Goal: Task Accomplishment & Management: Manage account settings

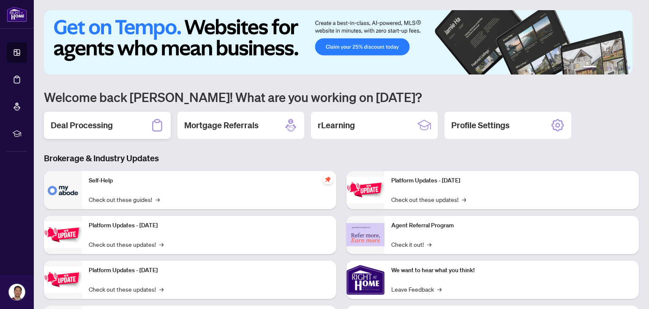
click at [101, 127] on h2 "Deal Processing" at bounding box center [82, 125] width 62 height 12
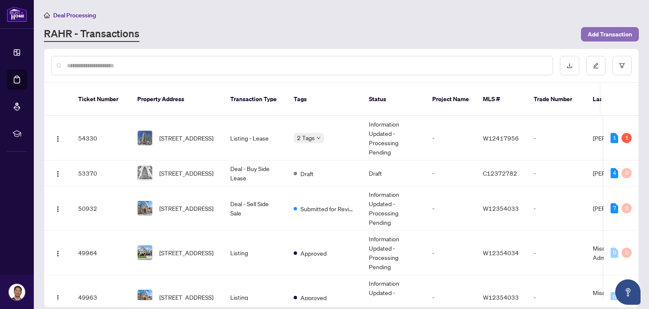
click at [605, 37] on span "Add Transaction" at bounding box center [610, 34] width 44 height 14
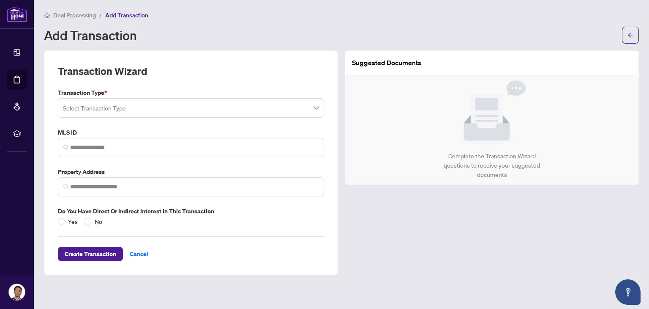
click at [157, 107] on input "search" at bounding box center [187, 109] width 249 height 19
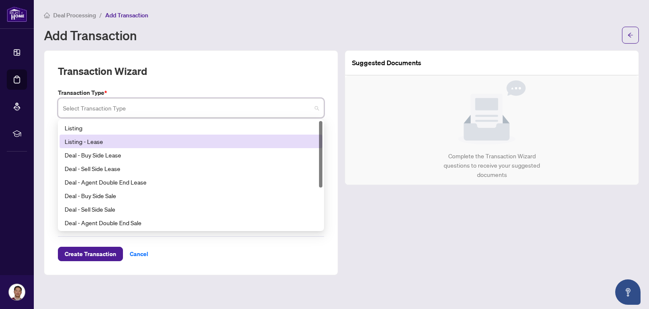
click at [99, 140] on div "Listing - Lease" at bounding box center [191, 141] width 253 height 9
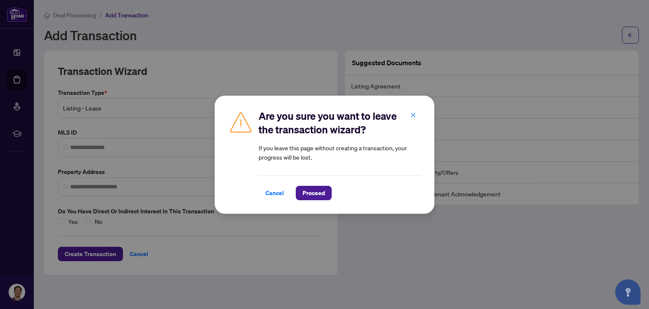
drag, startPoint x: 309, startPoint y: 194, endPoint x: 303, endPoint y: 194, distance: 6.8
click at [309, 194] on span "Proceed" at bounding box center [314, 193] width 22 height 14
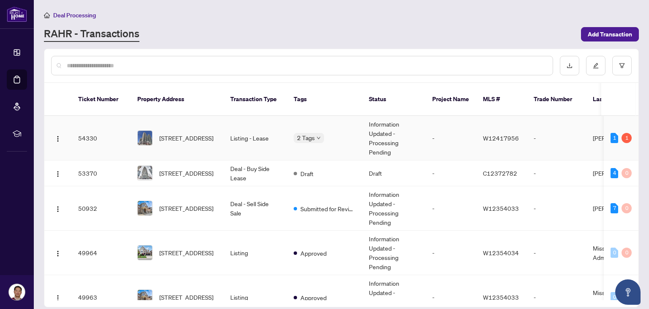
click at [383, 131] on td "Information Updated - Processing Pending" at bounding box center [393, 138] width 63 height 44
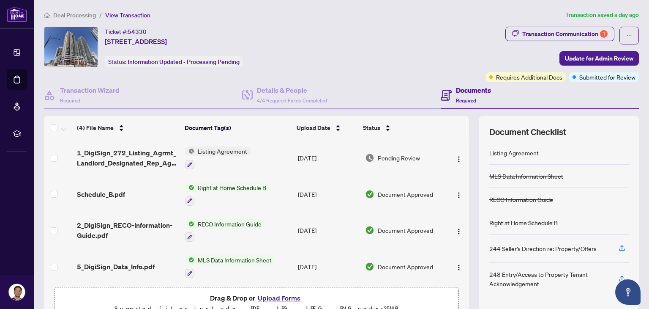
click at [222, 151] on span "Listing Agreement" at bounding box center [222, 150] width 56 height 9
click at [456, 159] on img "button" at bounding box center [459, 159] width 7 height 7
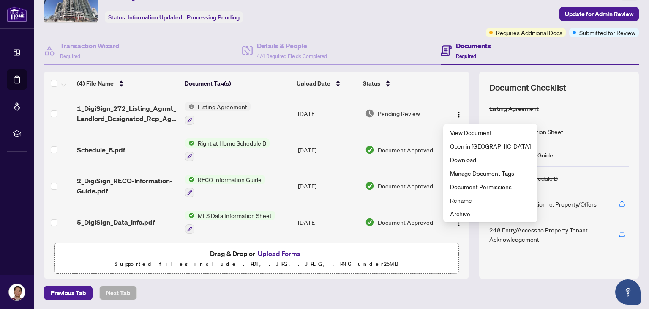
scroll to position [45, 0]
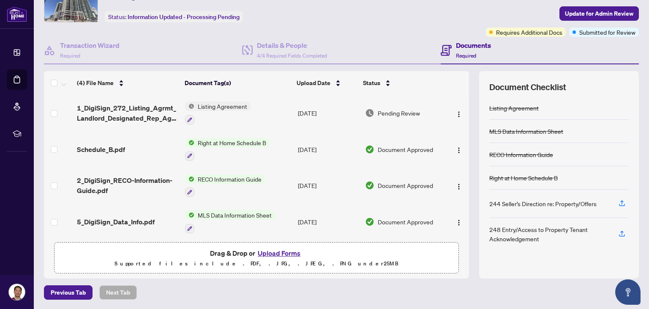
click at [413, 264] on p "Supported files include .PDF, .JPG, .JPEG, .PNG under 25 MB" at bounding box center [257, 263] width 394 height 10
drag, startPoint x: 570, startPoint y: 10, endPoint x: 604, endPoint y: 5, distance: 35.0
click at [570, 10] on body "Dashboard Deal Processing Mortgage Referrals rLearning [PERSON_NAME] [EMAIL_ADD…" at bounding box center [324, 154] width 649 height 309
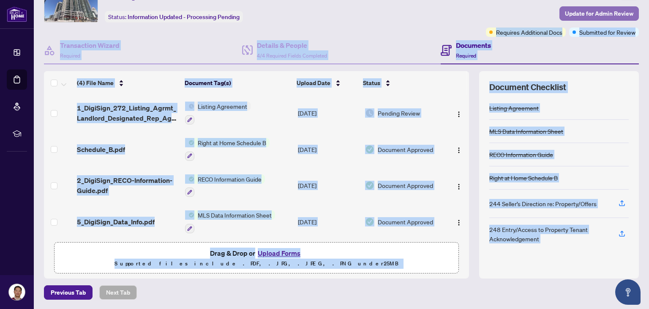
click at [610, 10] on span "Update for Admin Review" at bounding box center [599, 14] width 68 height 14
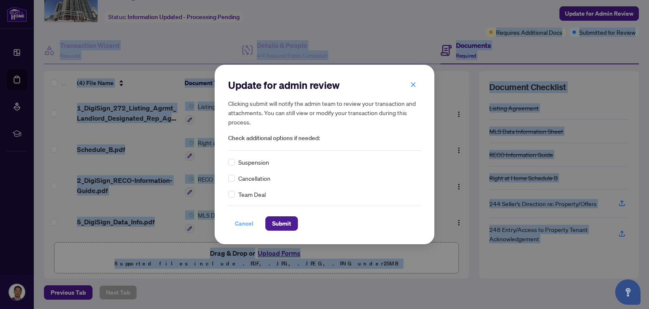
click at [241, 223] on span "Cancel" at bounding box center [244, 223] width 19 height 14
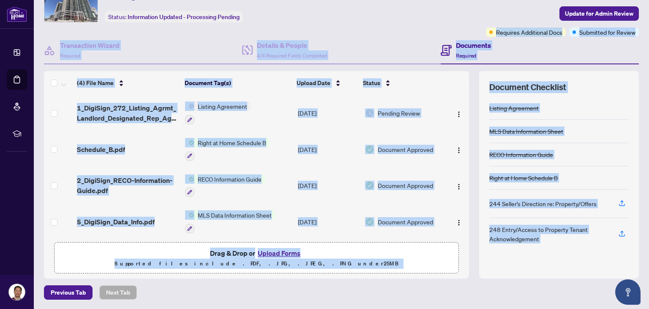
click at [360, 276] on div "(4) File Name Document Tag(s) Upload Date Status 1_DigiSign_272_Listing_Agrmt_L…" at bounding box center [256, 174] width 425 height 207
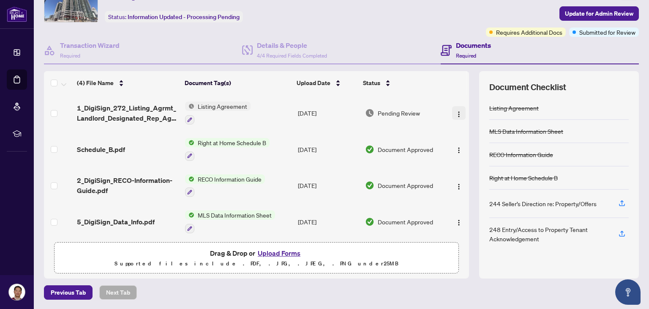
click at [456, 111] on img "button" at bounding box center [459, 114] width 7 height 7
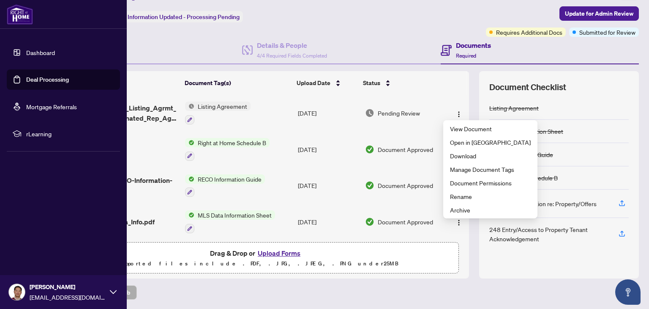
click at [26, 56] on link "Dashboard" at bounding box center [40, 53] width 29 height 8
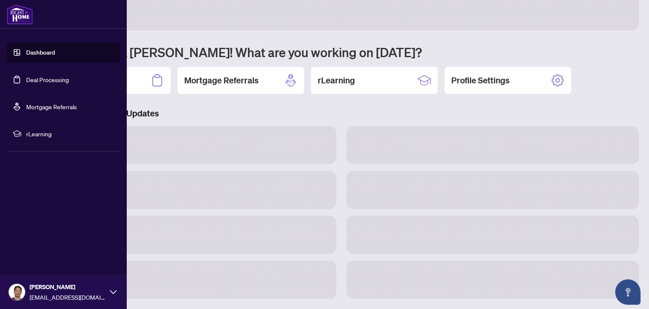
scroll to position [44, 0]
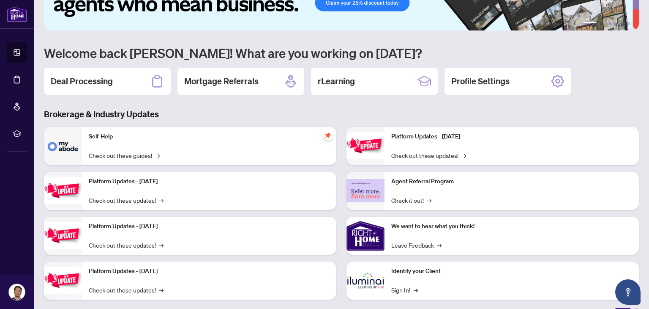
click at [213, 113] on h3 "Brokerage & Industry Updates" at bounding box center [341, 114] width 595 height 12
click at [126, 79] on div "Deal Processing" at bounding box center [107, 81] width 127 height 27
